Goal: Task Accomplishment & Management: Manage account settings

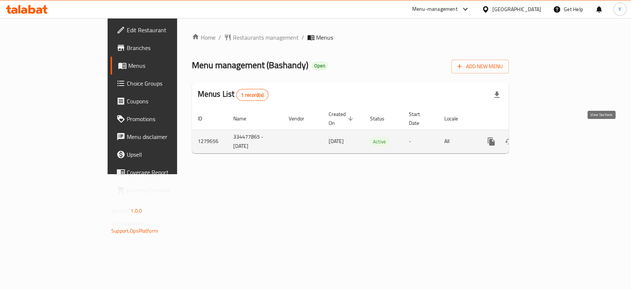
click at [548, 138] on icon "enhanced table" at bounding box center [545, 141] width 7 height 7
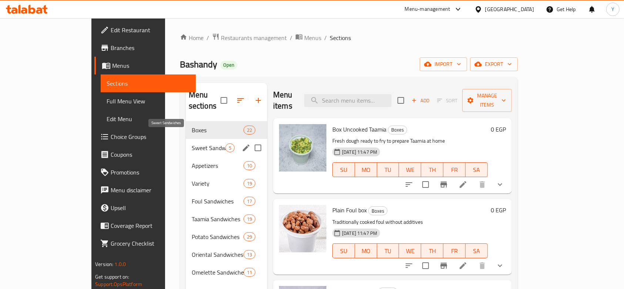
click at [192, 143] on span "Sweet Sandwiches" at bounding box center [209, 147] width 34 height 9
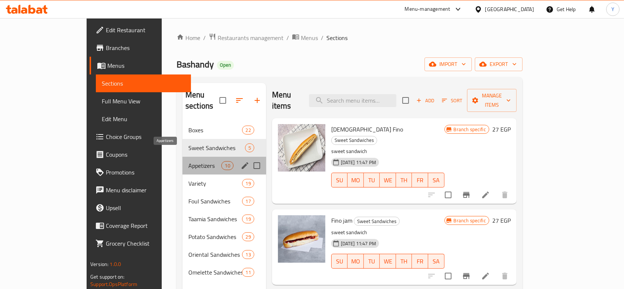
click at [188, 161] on span "Appetizers" at bounding box center [204, 165] width 33 height 9
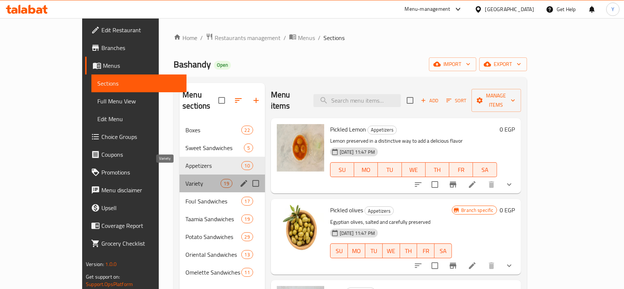
click at [185, 179] on span "Variety" at bounding box center [202, 183] width 35 height 9
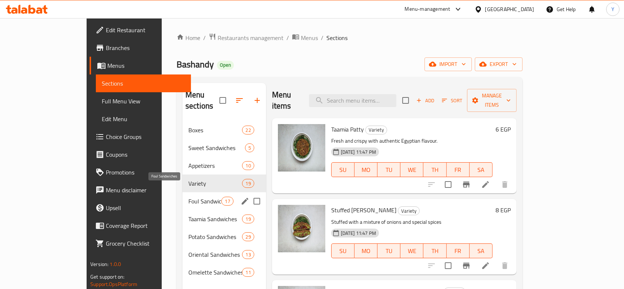
click at [188, 196] on span "Foul Sandwiches" at bounding box center [204, 200] width 33 height 9
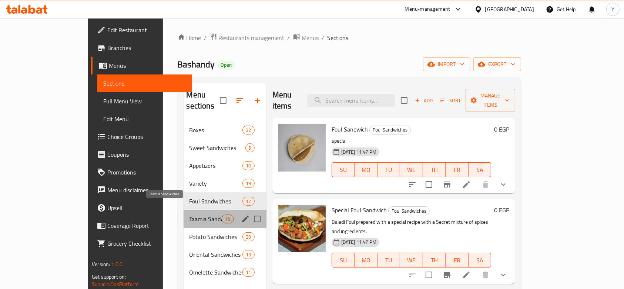
click at [189, 214] on span "Taamia Sandwiches" at bounding box center [205, 218] width 33 height 9
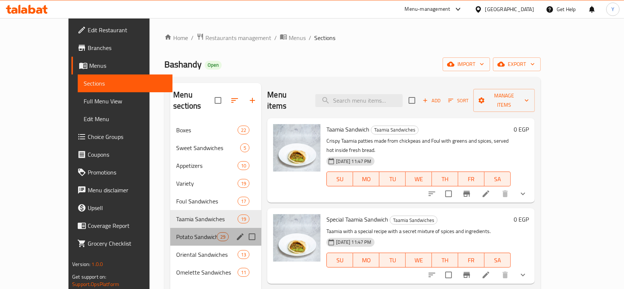
click at [170, 232] on div "Potato Sandwiches 29" at bounding box center [215, 237] width 91 height 18
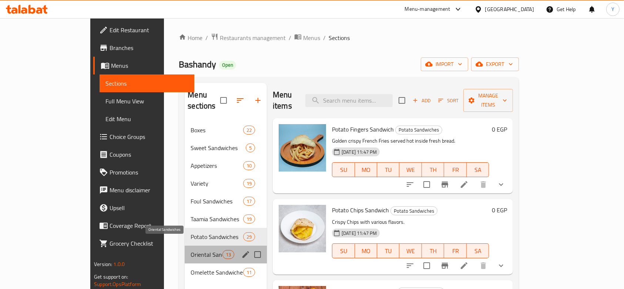
click at [191, 250] on span "Oriental Sandwiches" at bounding box center [206, 254] width 31 height 9
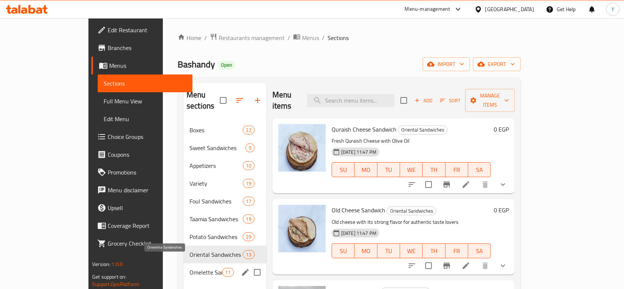
click at [189, 267] on span "Omelette Sandwiches" at bounding box center [205, 271] width 33 height 9
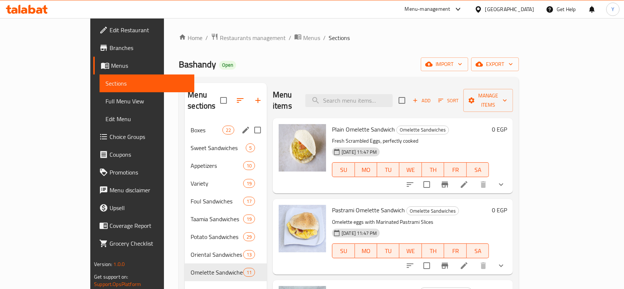
click at [185, 121] on div "Boxes 22" at bounding box center [226, 130] width 82 height 18
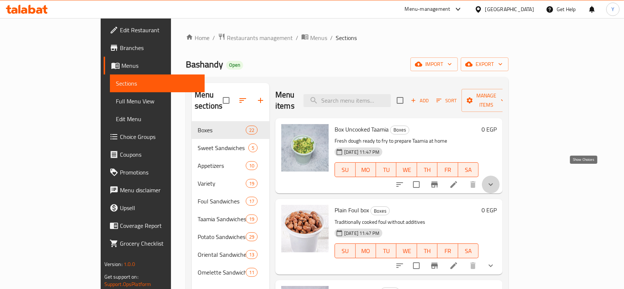
click at [495, 180] on icon "show more" at bounding box center [490, 184] width 9 height 9
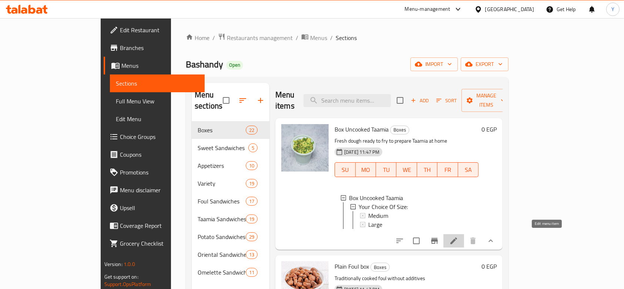
click at [458, 240] on icon at bounding box center [453, 240] width 9 height 9
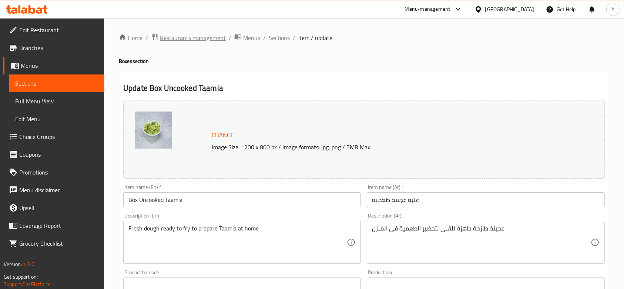
click at [186, 36] on span "Restaurants management" at bounding box center [193, 37] width 66 height 9
